Goal: Task Accomplishment & Management: Use online tool/utility

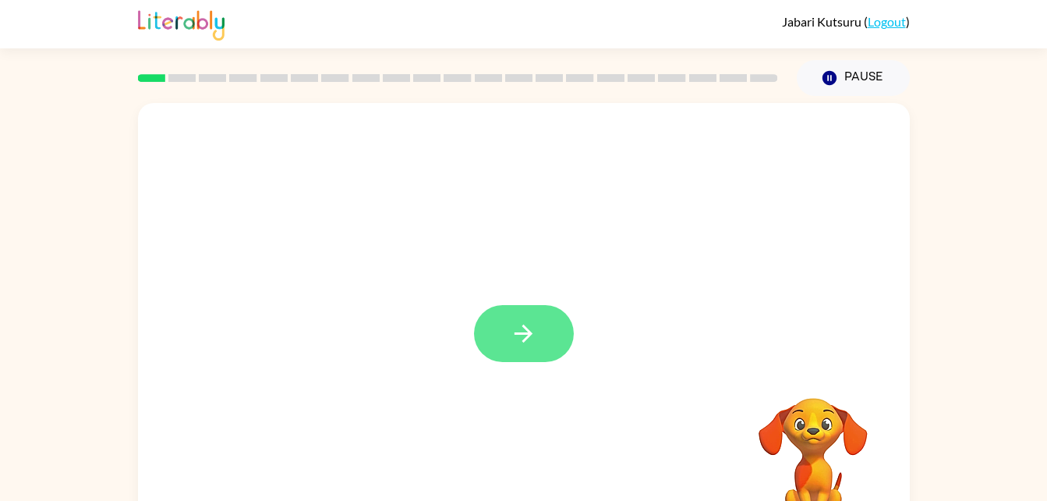
click at [519, 324] on icon "button" at bounding box center [523, 333] width 27 height 27
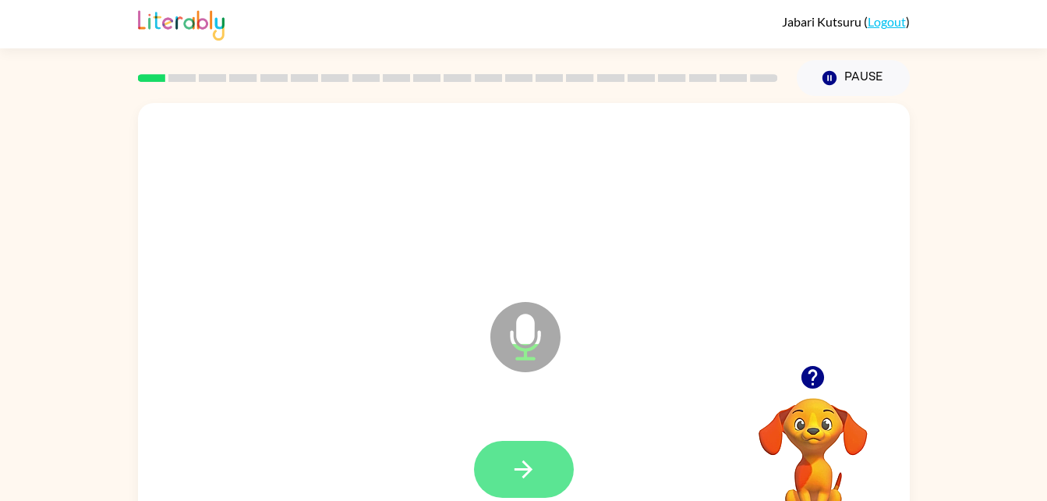
click at [526, 456] on icon "button" at bounding box center [523, 468] width 27 height 27
click at [524, 465] on icon "button" at bounding box center [523, 468] width 27 height 27
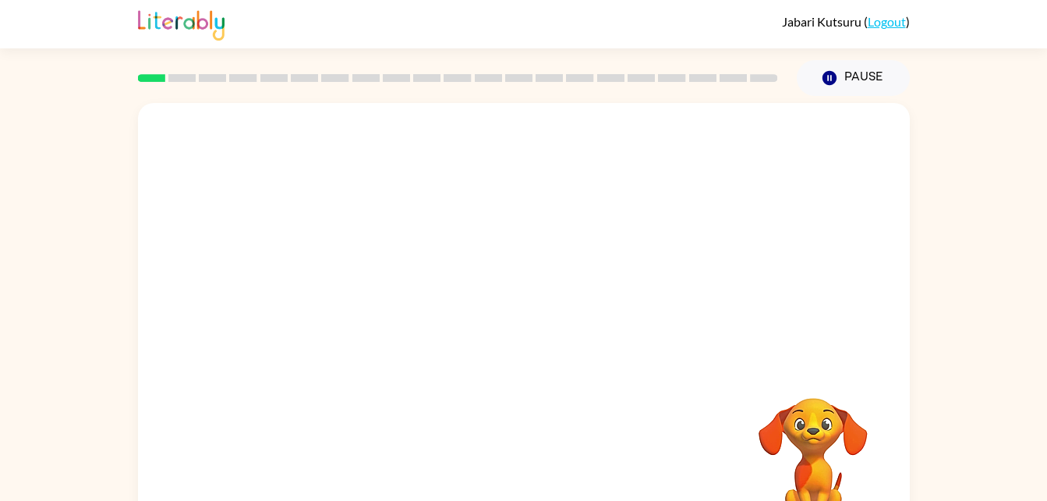
click at [551, 441] on div at bounding box center [524, 470] width 741 height 128
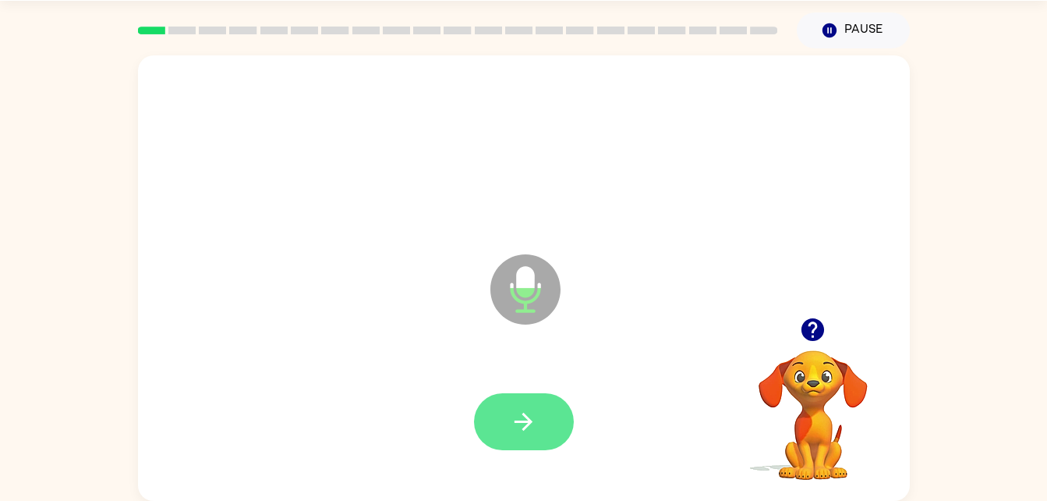
drag, startPoint x: 551, startPoint y: 441, endPoint x: 520, endPoint y: 422, distance: 35.7
click at [520, 422] on div at bounding box center [524, 422] width 741 height 128
click at [508, 390] on div at bounding box center [524, 422] width 741 height 128
click at [511, 392] on div at bounding box center [524, 422] width 741 height 128
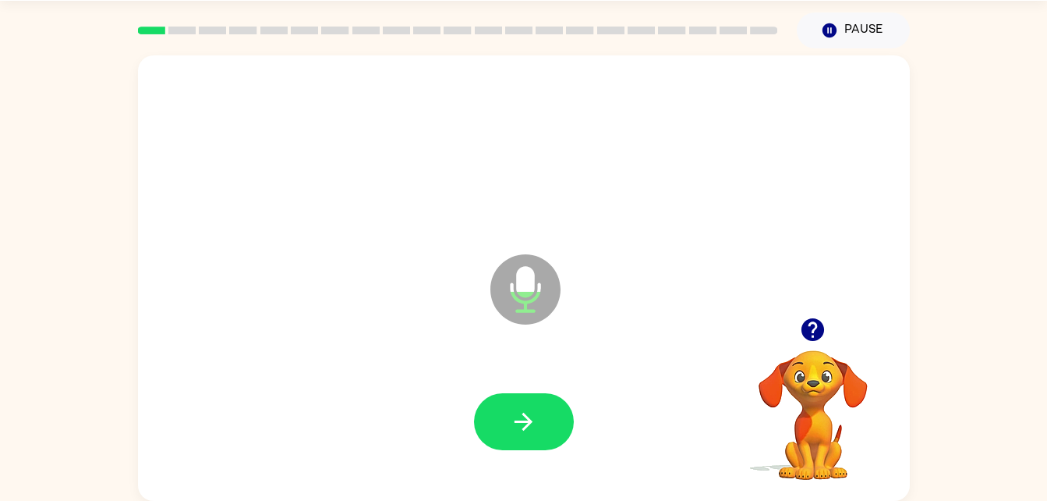
click at [537, 375] on div at bounding box center [524, 422] width 741 height 128
click at [536, 415] on icon "button" at bounding box center [523, 421] width 27 height 27
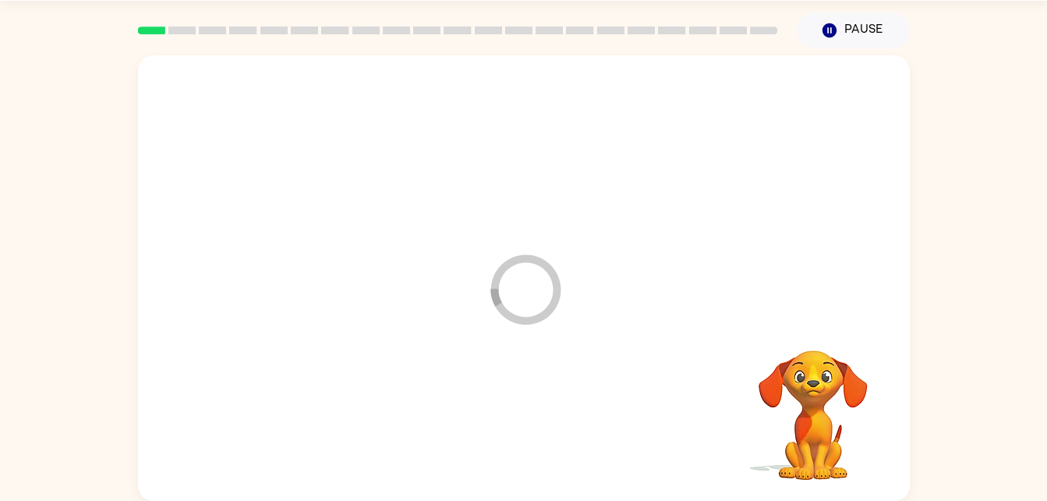
click at [536, 415] on div at bounding box center [524, 422] width 741 height 128
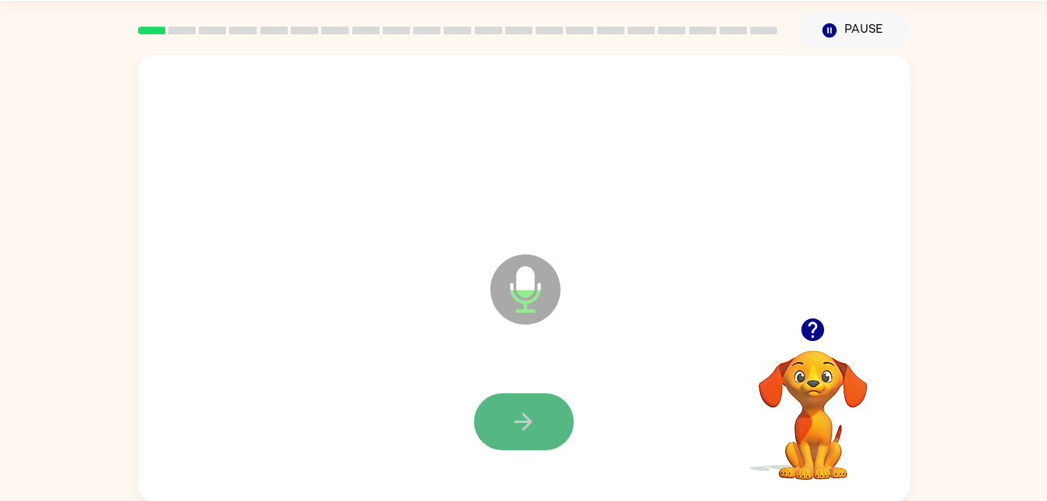
click at [518, 419] on icon "button" at bounding box center [523, 421] width 27 height 27
click at [526, 422] on icon "button" at bounding box center [524, 422] width 18 height 18
drag, startPoint x: 540, startPoint y: 388, endPoint x: 523, endPoint y: 420, distance: 36.6
click at [523, 420] on div at bounding box center [524, 422] width 741 height 128
click at [490, 394] on div at bounding box center [524, 421] width 100 height 57
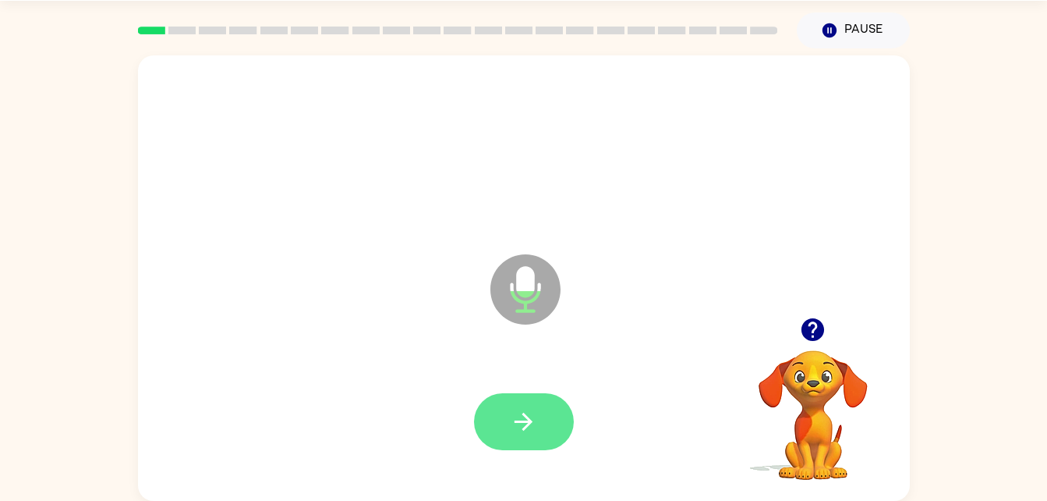
click at [534, 422] on icon "button" at bounding box center [523, 421] width 27 height 27
click at [508, 421] on button "button" at bounding box center [524, 421] width 100 height 57
click at [539, 413] on button "button" at bounding box center [524, 421] width 100 height 57
click at [513, 413] on icon "button" at bounding box center [523, 421] width 27 height 27
click at [512, 418] on icon "button" at bounding box center [523, 421] width 27 height 27
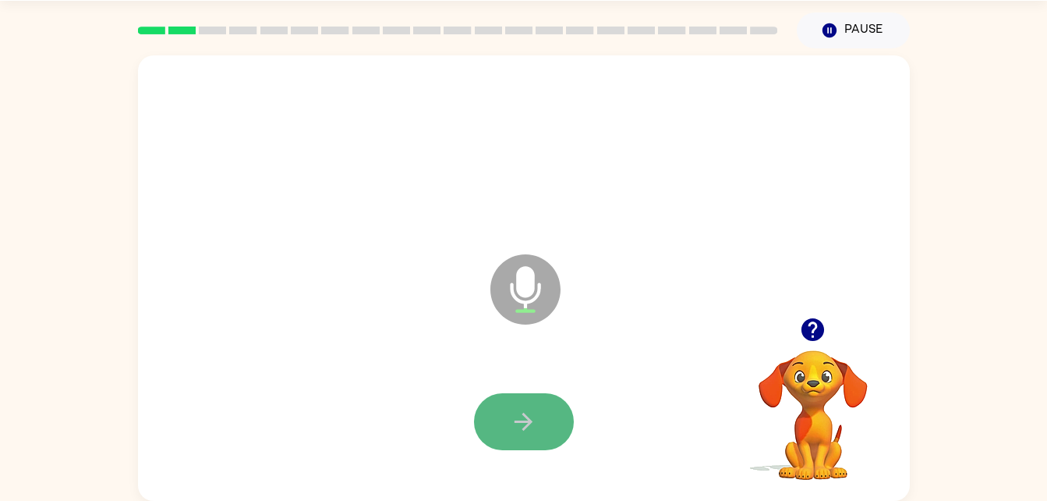
click at [508, 418] on button "button" at bounding box center [524, 421] width 100 height 57
click at [519, 434] on icon "button" at bounding box center [523, 421] width 27 height 27
click at [517, 459] on div at bounding box center [524, 422] width 741 height 128
click at [533, 399] on button "button" at bounding box center [524, 421] width 100 height 57
click at [506, 413] on button "button" at bounding box center [524, 421] width 100 height 57
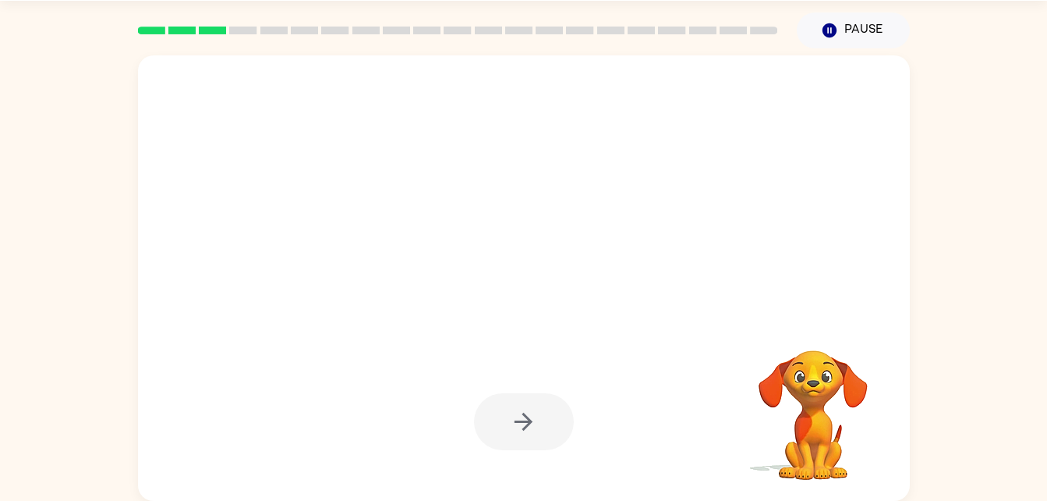
click at [515, 424] on div at bounding box center [524, 421] width 100 height 57
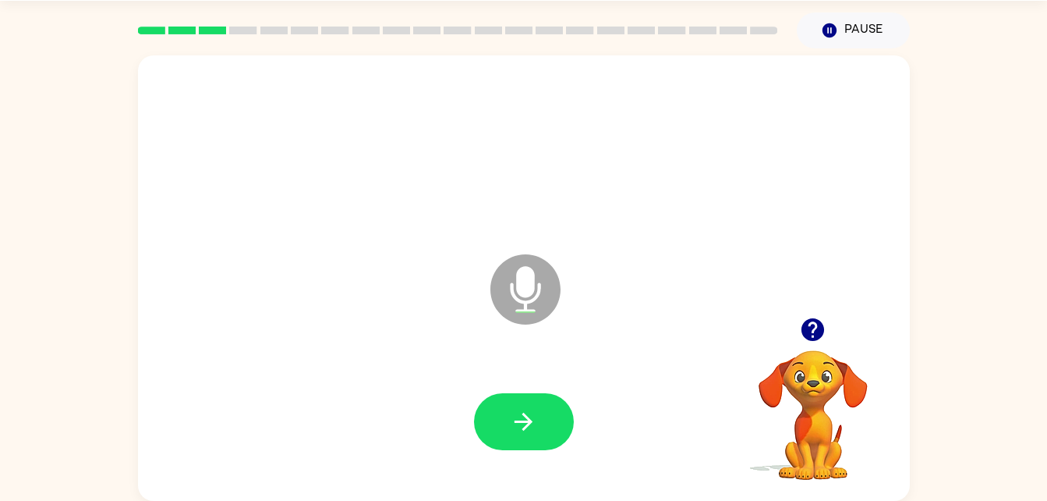
click at [515, 424] on div at bounding box center [524, 421] width 100 height 57
click at [516, 424] on icon "button" at bounding box center [523, 421] width 27 height 27
click at [509, 427] on button "button" at bounding box center [524, 421] width 100 height 57
click at [558, 411] on button "button" at bounding box center [524, 421] width 100 height 57
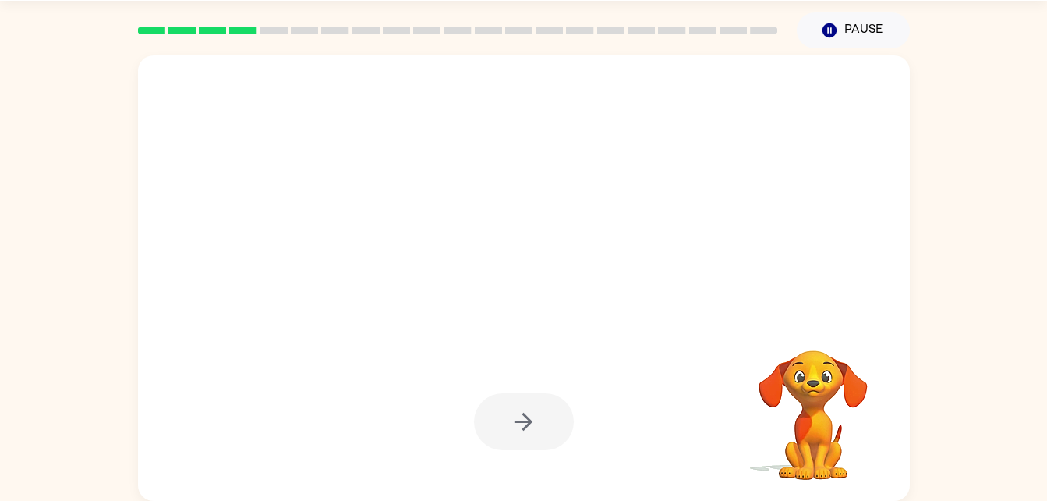
click at [526, 416] on div at bounding box center [524, 421] width 100 height 57
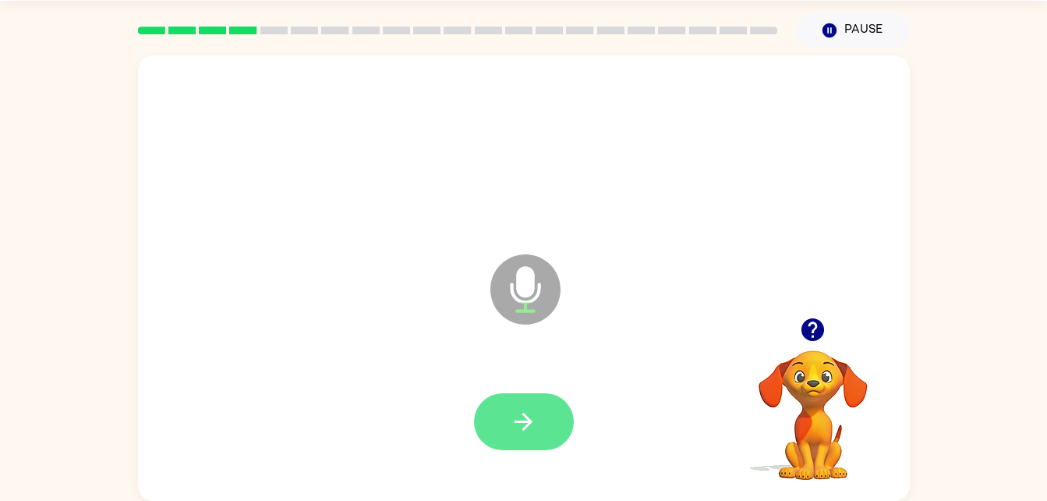
click at [518, 413] on icon "button" at bounding box center [523, 421] width 27 height 27
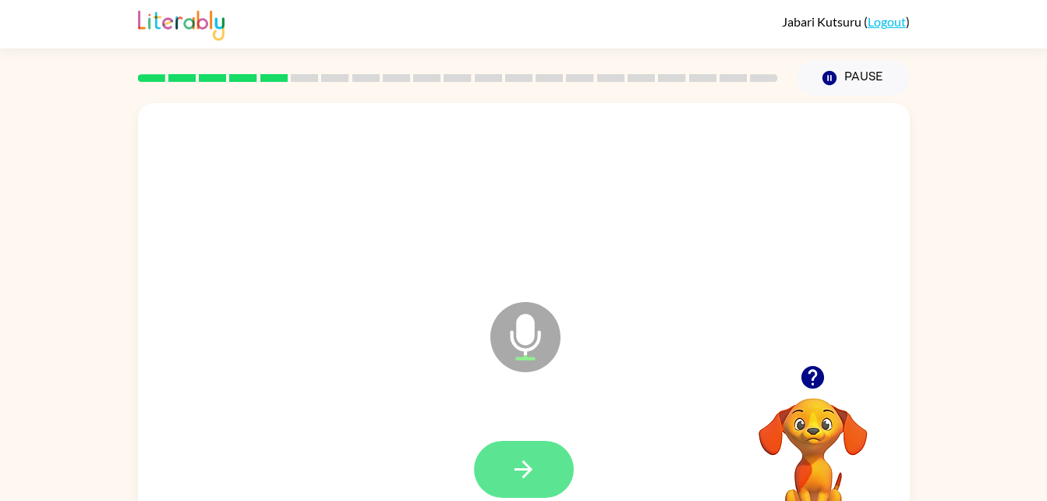
click at [515, 459] on icon "button" at bounding box center [523, 468] width 27 height 27
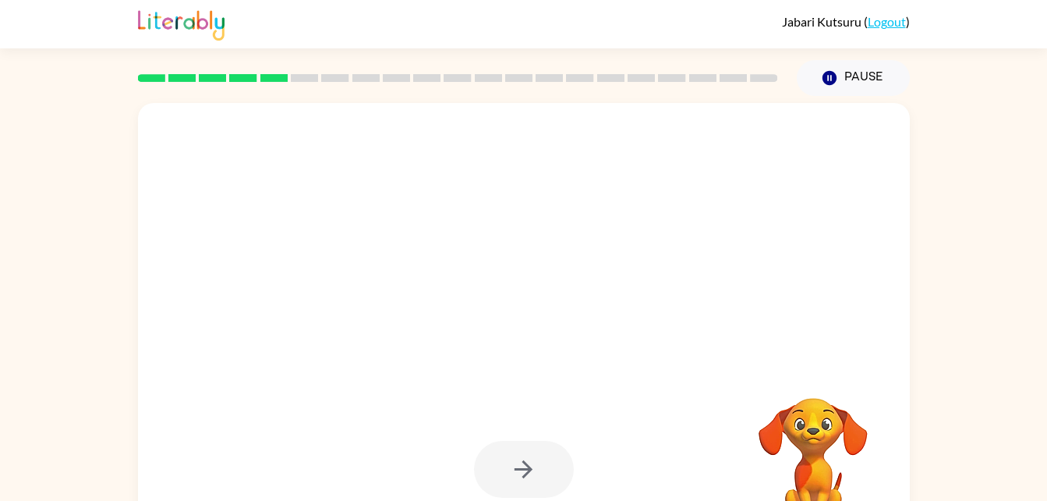
click at [549, 477] on div at bounding box center [524, 469] width 100 height 57
click at [536, 488] on div at bounding box center [524, 469] width 100 height 57
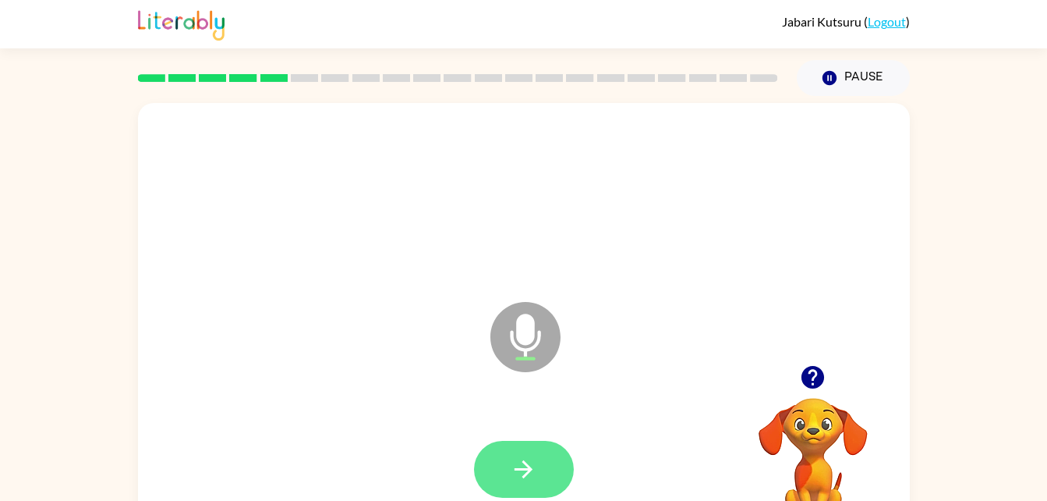
click at [550, 457] on button "button" at bounding box center [524, 469] width 100 height 57
click at [523, 455] on icon "button" at bounding box center [523, 468] width 27 height 27
click at [530, 489] on button "button" at bounding box center [524, 469] width 100 height 57
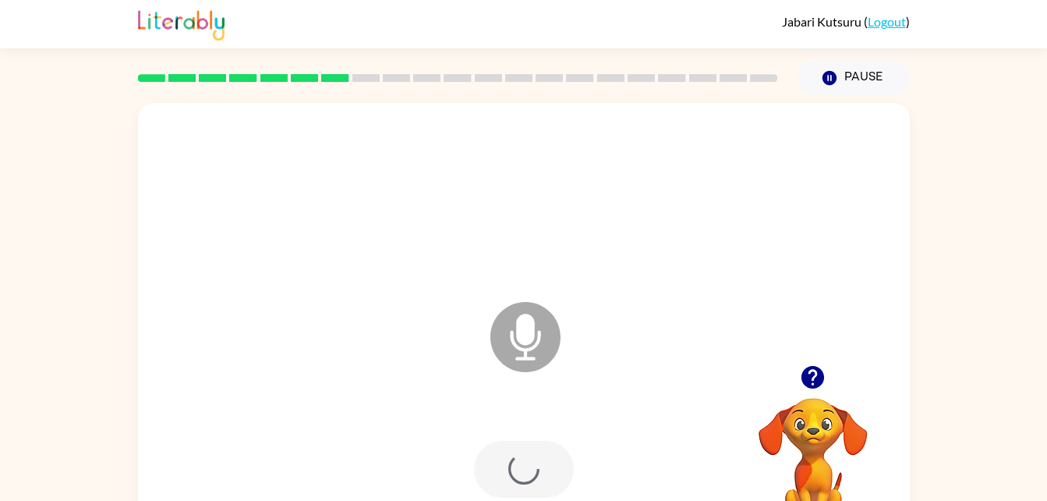
click at [523, 479] on div at bounding box center [524, 469] width 100 height 57
click at [551, 470] on button "button" at bounding box center [524, 469] width 100 height 57
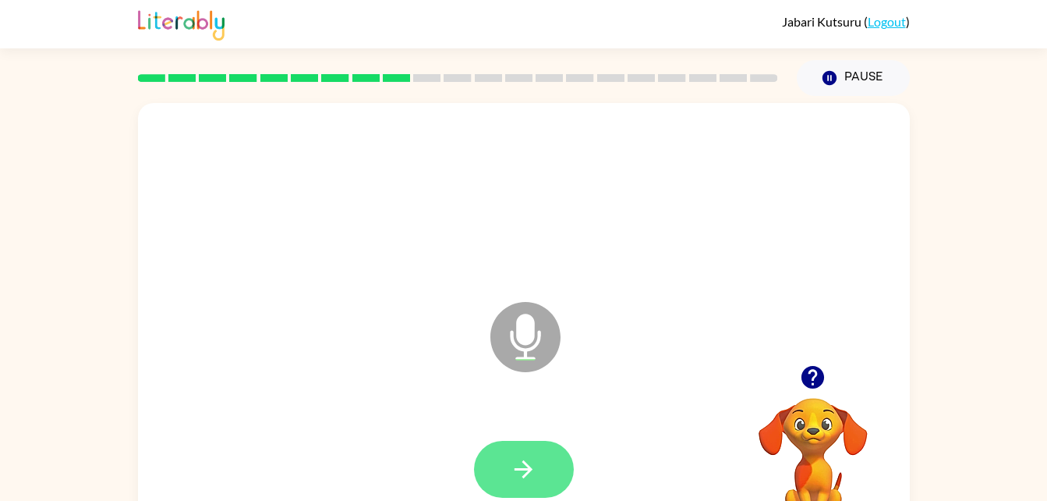
click at [537, 463] on button "button" at bounding box center [524, 469] width 100 height 57
click at [547, 457] on button "button" at bounding box center [524, 469] width 100 height 57
click at [548, 441] on button "button" at bounding box center [524, 469] width 100 height 57
click at [518, 354] on icon at bounding box center [526, 337] width 70 height 70
click at [528, 344] on icon "Microphone The Microphone is here when it is your turn to talk" at bounding box center [604, 356] width 234 height 117
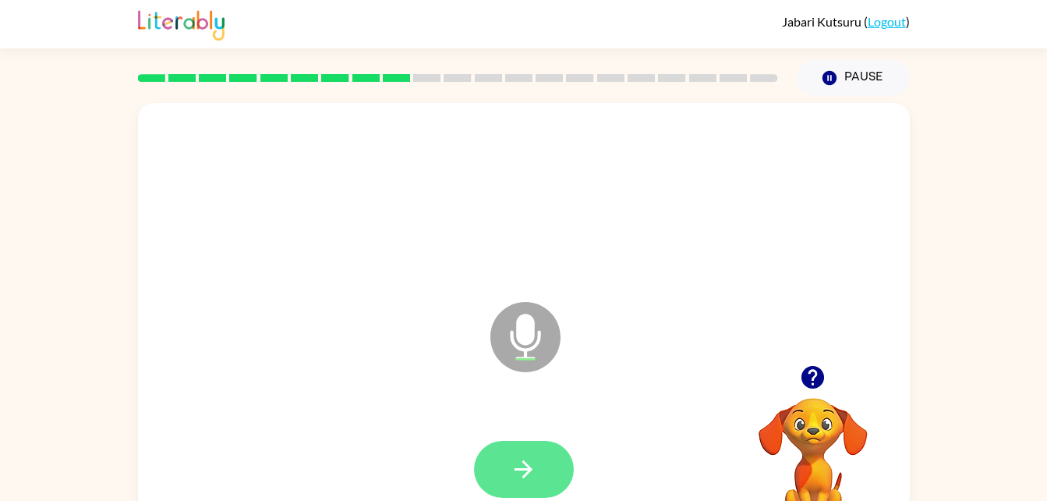
click at [518, 459] on icon "button" at bounding box center [523, 468] width 27 height 27
click at [531, 450] on button "button" at bounding box center [524, 469] width 100 height 57
click at [526, 463] on icon "button" at bounding box center [523, 468] width 27 height 27
click at [554, 473] on button "button" at bounding box center [524, 469] width 100 height 57
click at [541, 479] on button "button" at bounding box center [524, 469] width 100 height 57
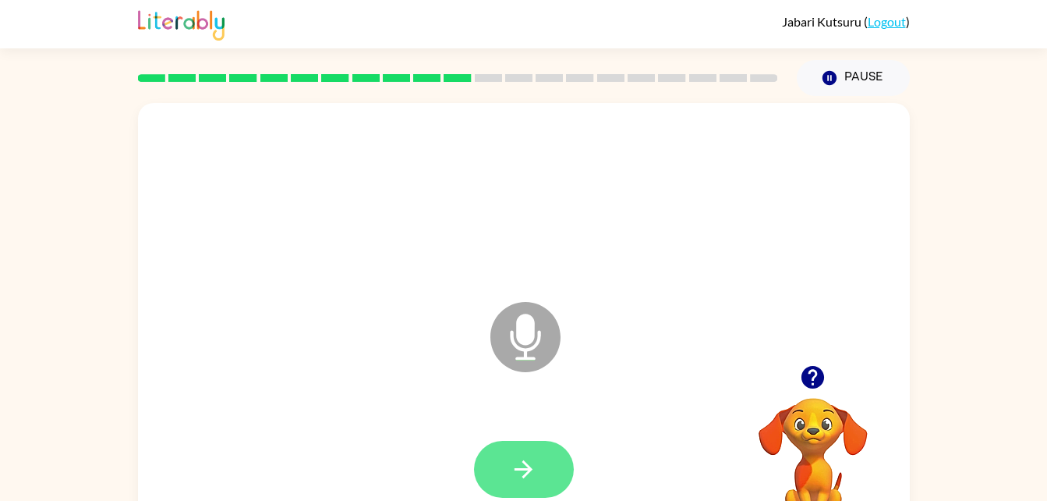
click at [549, 457] on button "button" at bounding box center [524, 469] width 100 height 57
click at [569, 425] on div at bounding box center [524, 470] width 741 height 128
click at [558, 490] on button "button" at bounding box center [524, 469] width 100 height 57
click at [521, 476] on icon "button" at bounding box center [523, 468] width 27 height 27
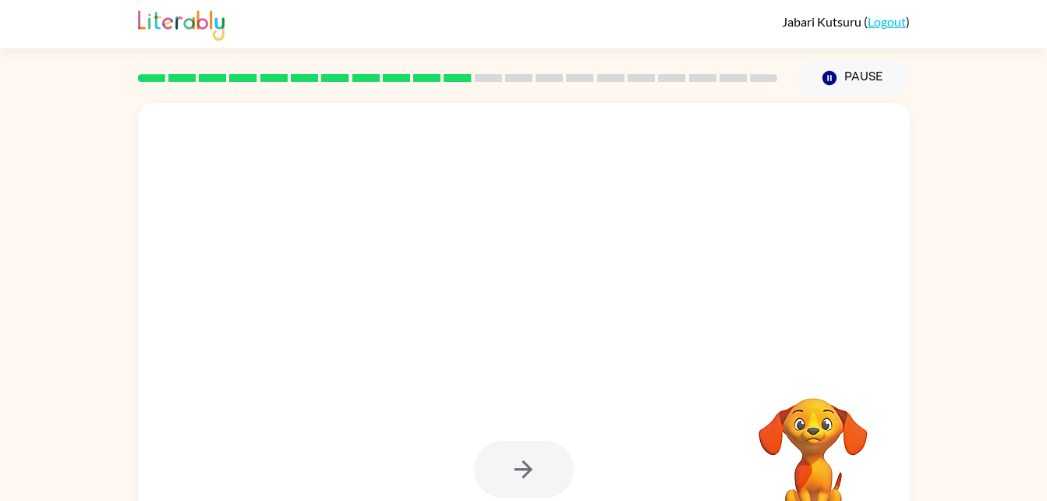
click at [535, 484] on div at bounding box center [524, 469] width 100 height 57
click at [535, 462] on div at bounding box center [524, 469] width 100 height 57
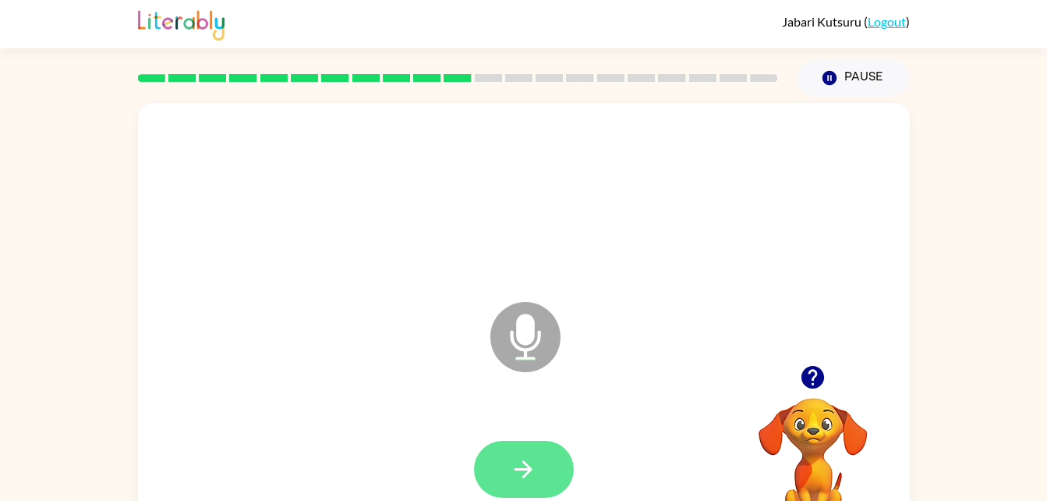
click at [533, 487] on button "button" at bounding box center [524, 469] width 100 height 57
click at [529, 457] on icon "button" at bounding box center [523, 468] width 27 height 27
click at [519, 468] on icon "button" at bounding box center [524, 469] width 18 height 18
click at [536, 459] on icon "button" at bounding box center [523, 468] width 27 height 27
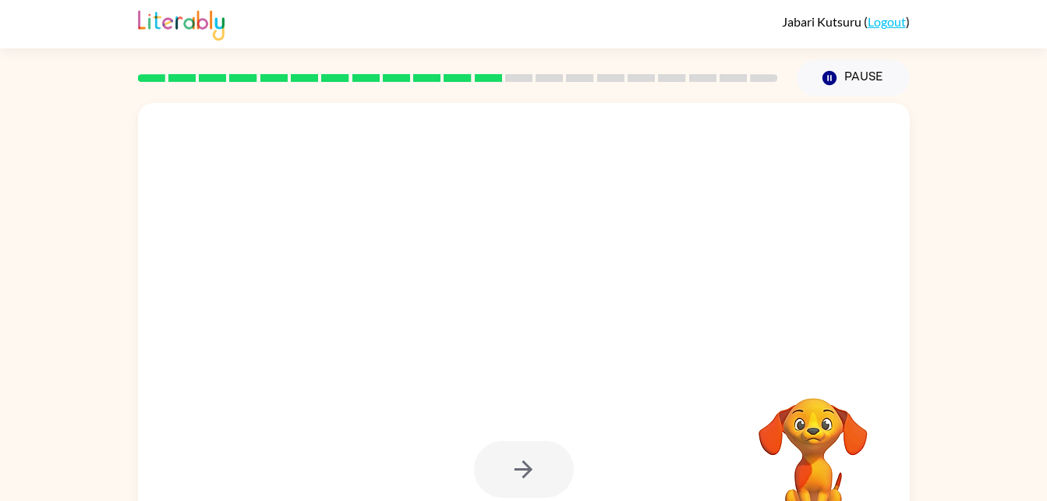
click at [523, 466] on div at bounding box center [524, 469] width 100 height 57
click at [557, 480] on div at bounding box center [524, 469] width 100 height 57
click at [558, 466] on div at bounding box center [524, 469] width 100 height 57
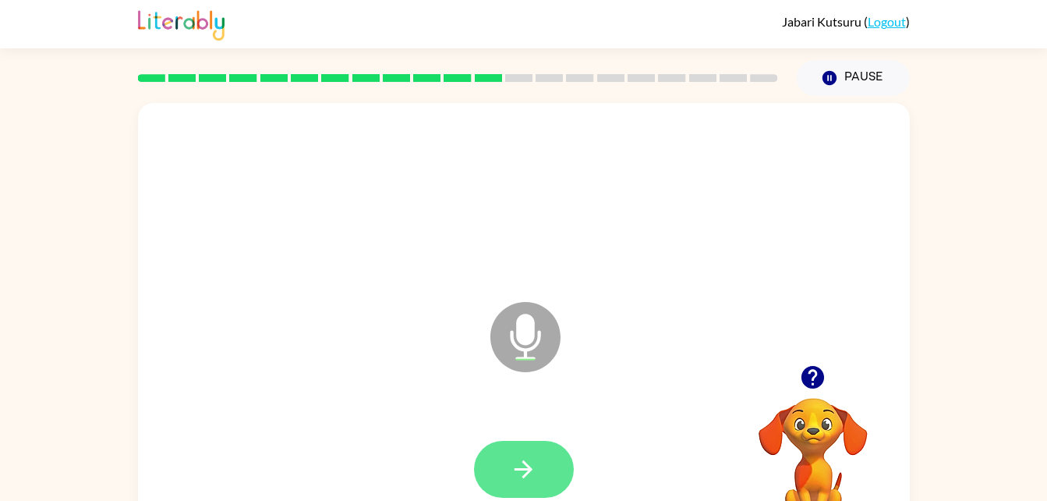
click at [515, 484] on button "button" at bounding box center [524, 469] width 100 height 57
click at [529, 482] on icon "button" at bounding box center [523, 468] width 27 height 27
click at [529, 487] on button "button" at bounding box center [524, 469] width 100 height 57
click at [535, 494] on button "button" at bounding box center [524, 469] width 100 height 57
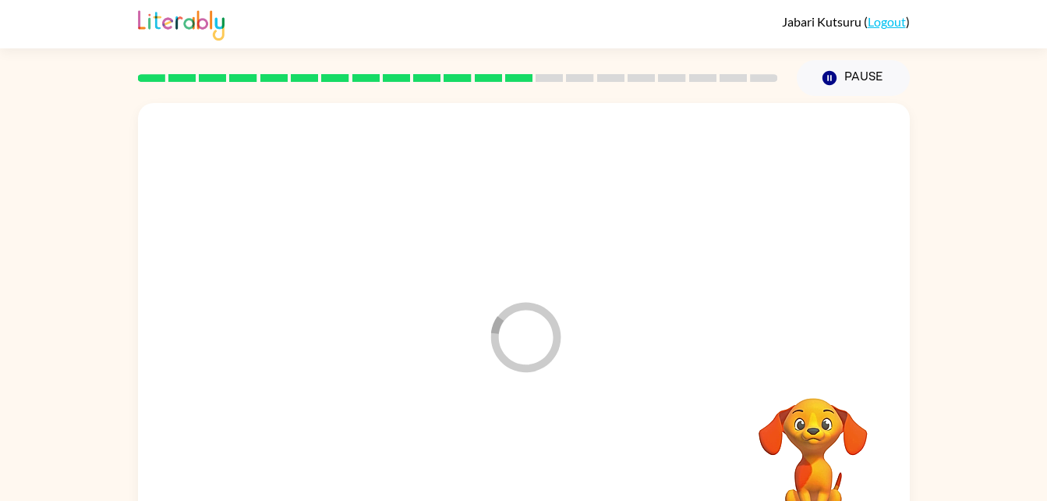
click at [538, 477] on div at bounding box center [524, 470] width 741 height 128
click at [549, 490] on div at bounding box center [524, 470] width 741 height 128
click at [547, 487] on div at bounding box center [524, 470] width 741 height 128
click at [643, 334] on div at bounding box center [524, 325] width 772 height 445
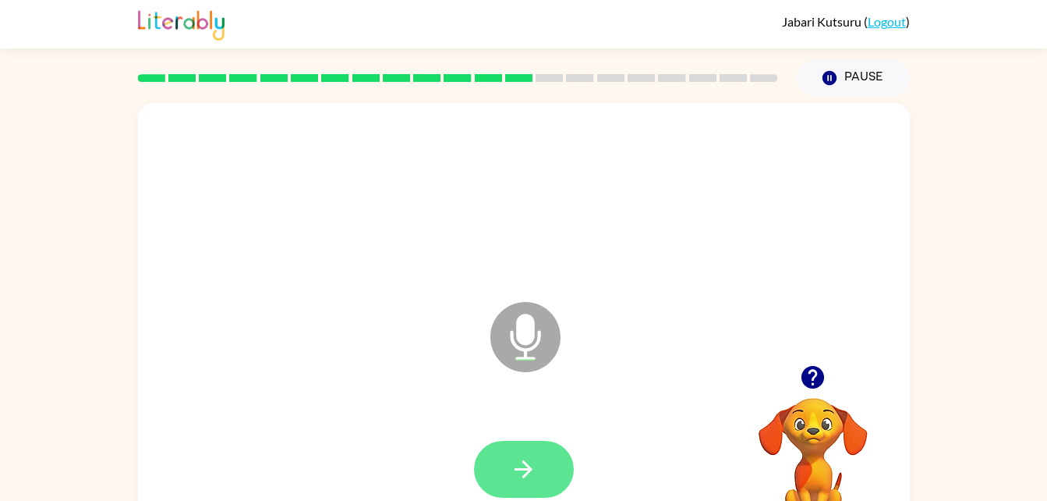
click at [516, 454] on button "button" at bounding box center [524, 469] width 100 height 57
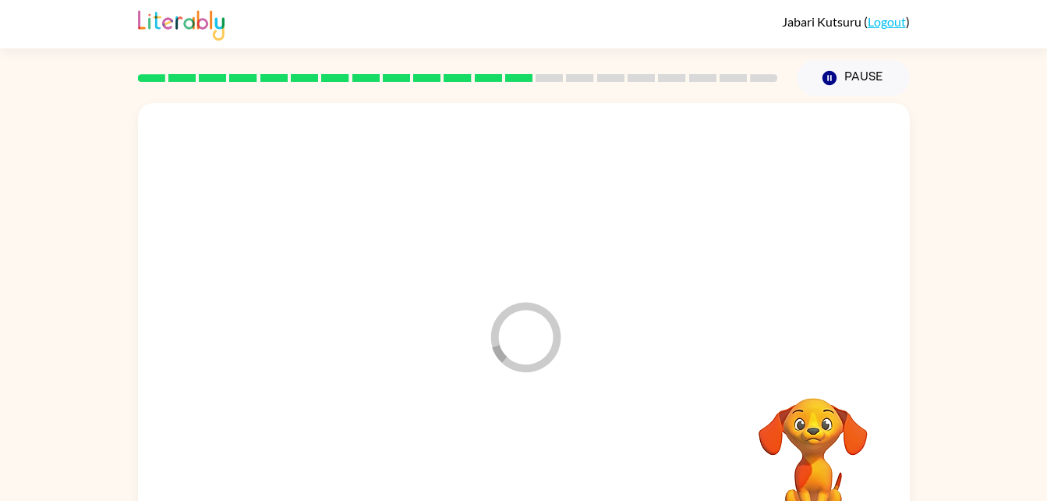
click at [519, 338] on icon "Loader Your response is being sent to our graders" at bounding box center [526, 337] width 94 height 94
click at [549, 336] on icon "Loader Your response is being sent to our graders" at bounding box center [526, 337] width 94 height 94
click at [530, 349] on icon "Loader Your response is being sent to our graders" at bounding box center [526, 337] width 94 height 94
click at [526, 354] on icon "Loader Your response is being sent to our graders" at bounding box center [526, 337] width 94 height 94
click at [536, 352] on icon "Loader Your response is being sent to our graders" at bounding box center [526, 337] width 94 height 94
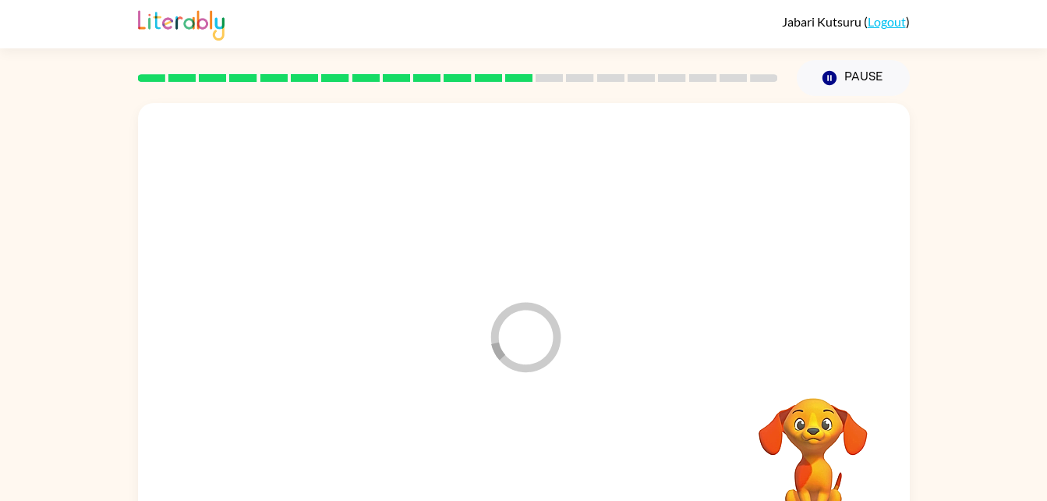
click at [527, 356] on icon "Loader Your response is being sent to our graders" at bounding box center [526, 337] width 94 height 94
click at [530, 349] on icon "Loader Your response is being sent to our graders" at bounding box center [526, 337] width 94 height 94
click at [529, 363] on icon "Loader Your response is being sent to our graders" at bounding box center [526, 337] width 94 height 94
click at [529, 352] on icon "Loader Your response is being sent to our graders" at bounding box center [526, 337] width 94 height 94
click at [525, 376] on icon "Loader Your response is being sent to our graders" at bounding box center [526, 337] width 94 height 94
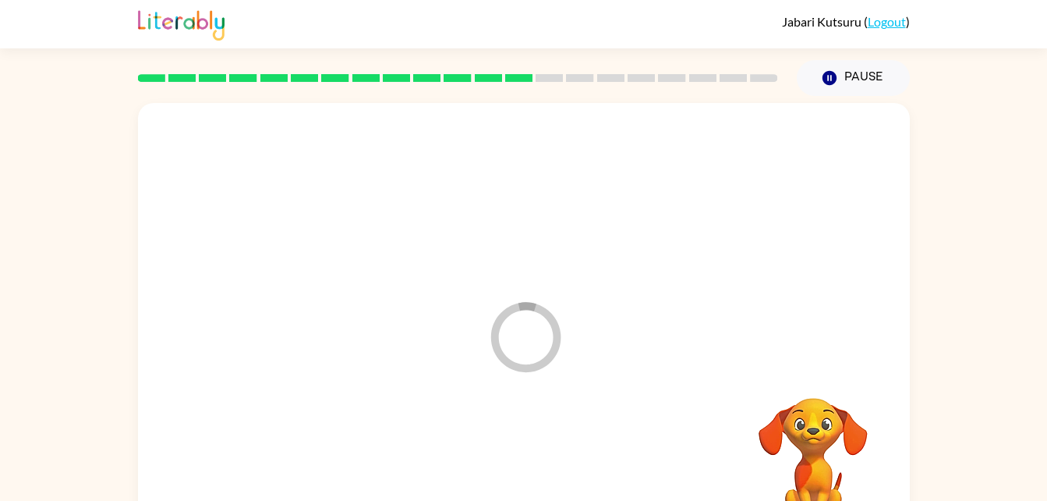
click at [541, 339] on icon "Loader Your response is being sent to our graders" at bounding box center [526, 337] width 94 height 94
click at [552, 338] on icon "Loader Your response is being sent to our graders" at bounding box center [526, 337] width 94 height 94
click at [564, 337] on icon "Loader Your response is being sent to our graders" at bounding box center [526, 337] width 94 height 94
click at [549, 353] on icon at bounding box center [526, 337] width 70 height 70
click at [552, 408] on div at bounding box center [524, 470] width 741 height 128
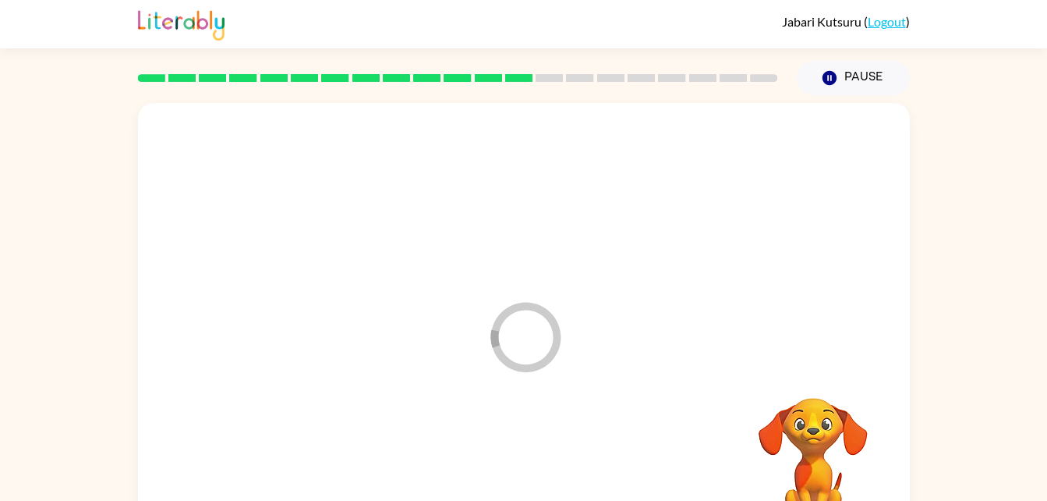
click at [576, 339] on div "Loader Your response is being sent to our graders" at bounding box center [524, 325] width 772 height 445
click at [604, 327] on div "Loader Your response is being sent to our graders" at bounding box center [524, 325] width 772 height 445
click at [891, 178] on div at bounding box center [524, 198] width 741 height 128
click at [488, 363] on icon "Loader Your response is being sent to our graders" at bounding box center [526, 337] width 94 height 94
click at [516, 414] on div at bounding box center [524, 470] width 741 height 128
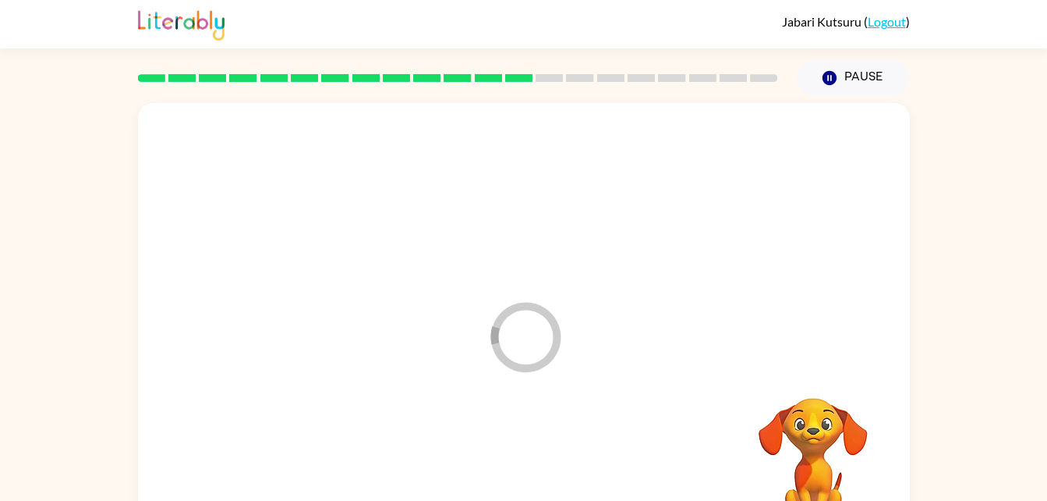
click at [534, 374] on icon "Loader Your response is being sent to our graders" at bounding box center [526, 337] width 94 height 94
click at [533, 360] on icon "Loader Your response is being sent to our graders" at bounding box center [526, 337] width 94 height 94
click at [539, 337] on icon "Loader Your response is being sent to our graders" at bounding box center [526, 337] width 94 height 94
click at [515, 335] on icon "Loader Your response is being sent to our graders" at bounding box center [526, 337] width 94 height 94
click at [507, 304] on icon "Loader Your response is being sent to our graders" at bounding box center [526, 337] width 94 height 94
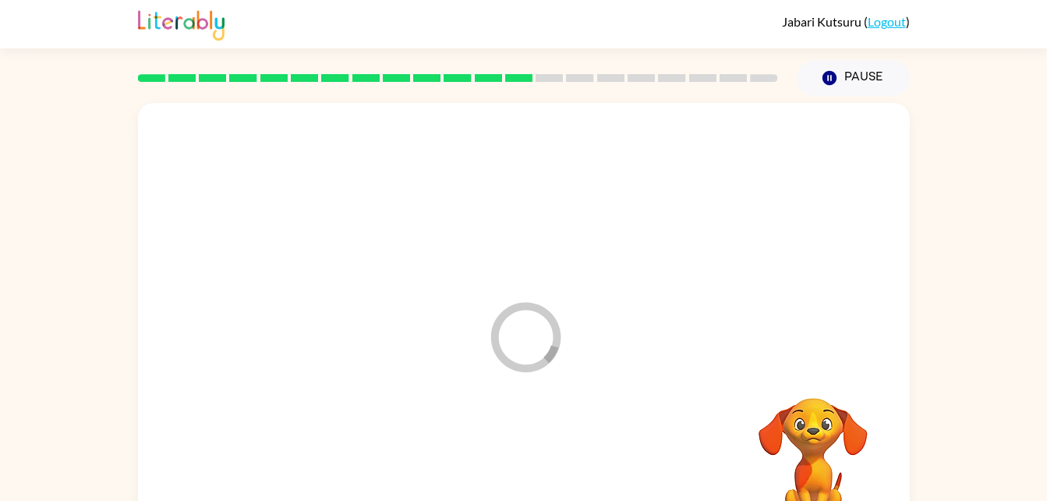
click at [510, 285] on div "Loader Your response is being sent to our graders" at bounding box center [487, 298] width 666 height 56
click at [503, 324] on icon "Loader Your response is being sent to our graders" at bounding box center [526, 337] width 94 height 94
click at [530, 274] on div "Loader Your response is being sent to our graders" at bounding box center [487, 298] width 666 height 56
click at [477, 371] on div "Loader Your response is being sent to our graders" at bounding box center [524, 325] width 772 height 445
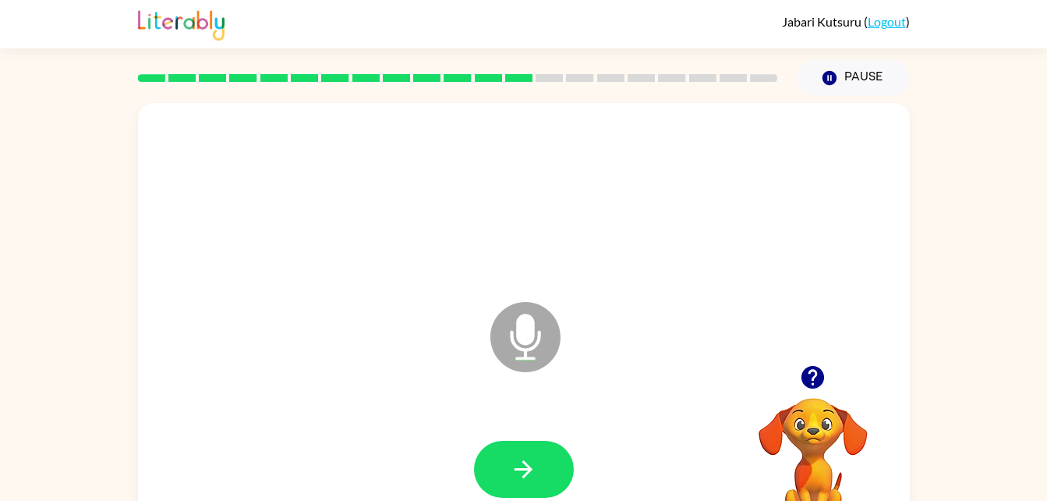
click at [824, 51] on div "Pause Pause" at bounding box center [854, 78] width 132 height 55
click at [826, 77] on icon "button" at bounding box center [829, 78] width 14 height 14
